Goal: Use online tool/utility: Utilize a website feature to perform a specific function

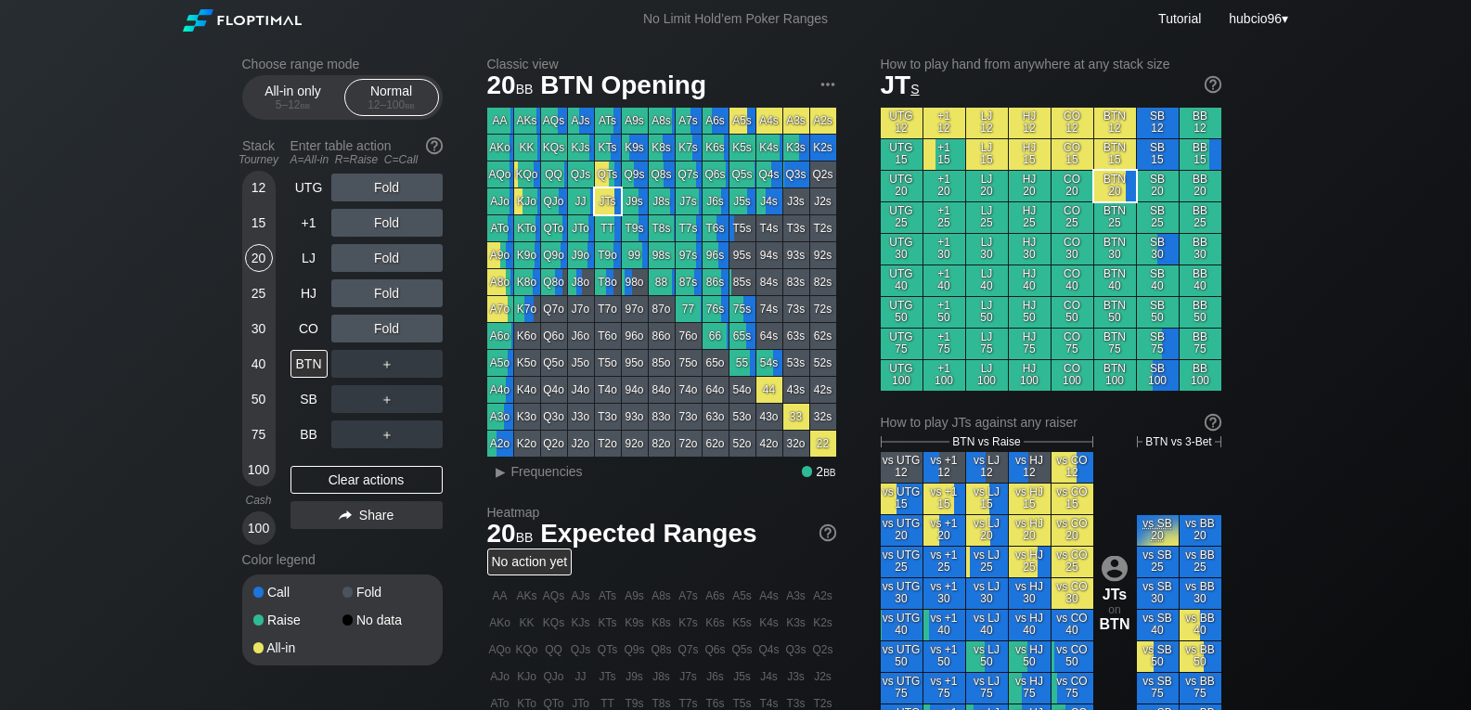
click at [252, 258] on div "20" at bounding box center [259, 258] width 28 height 28
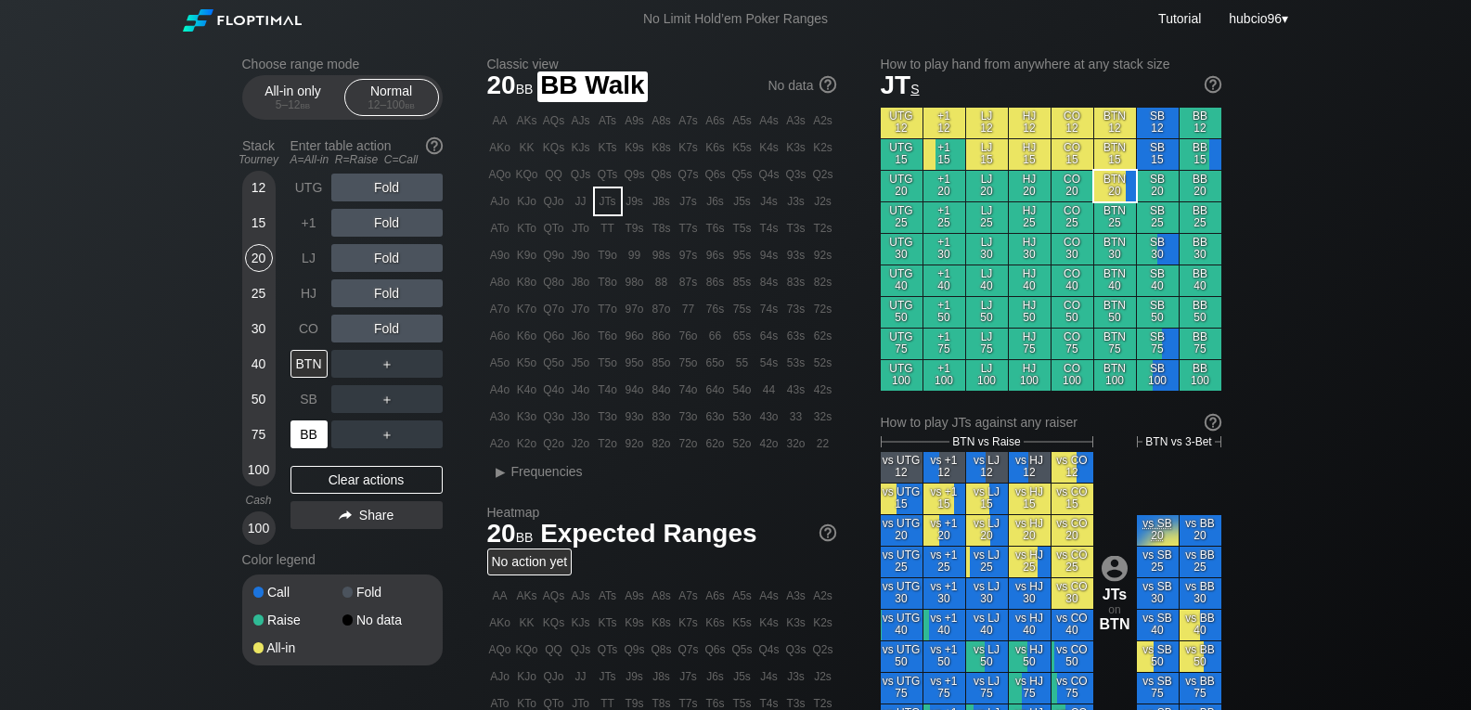
click at [299, 436] on div "BB" at bounding box center [309, 435] width 37 height 28
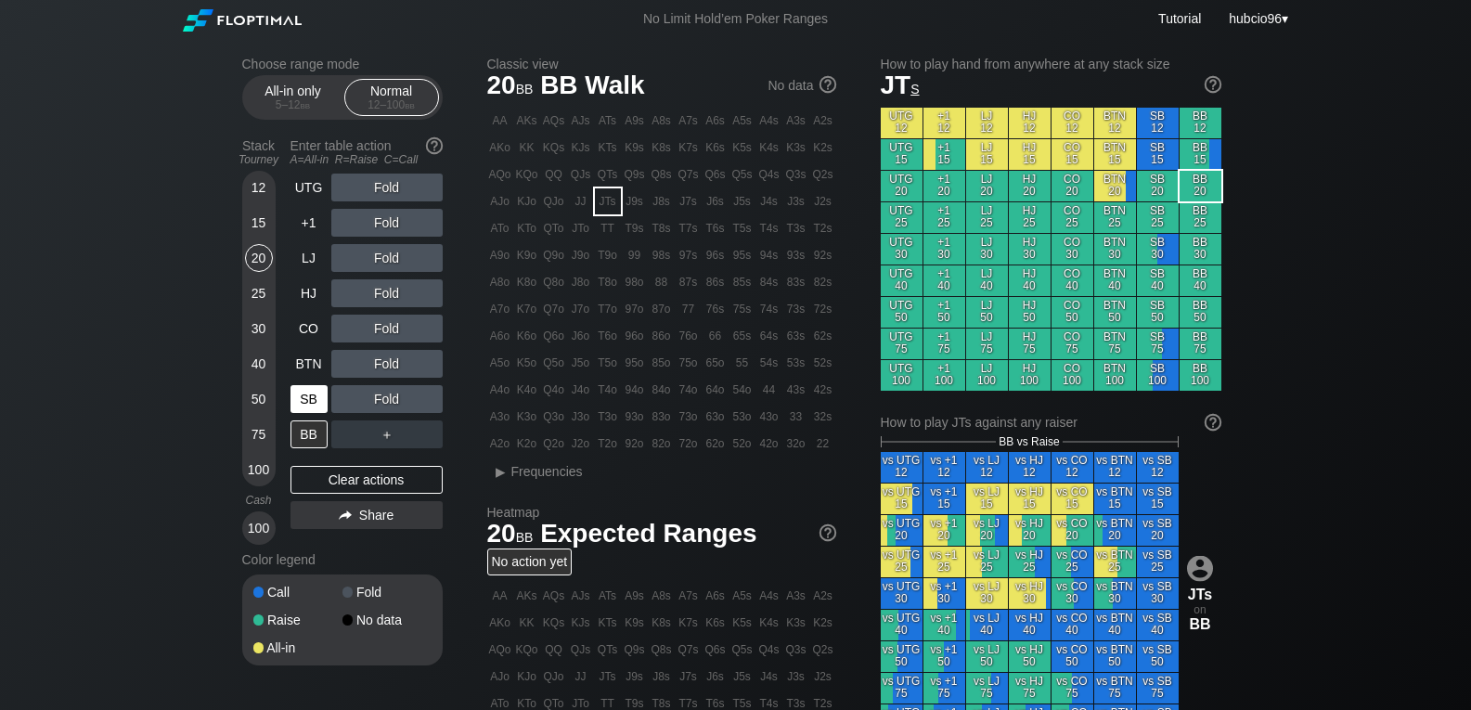
click at [314, 395] on div "SB" at bounding box center [309, 399] width 37 height 28
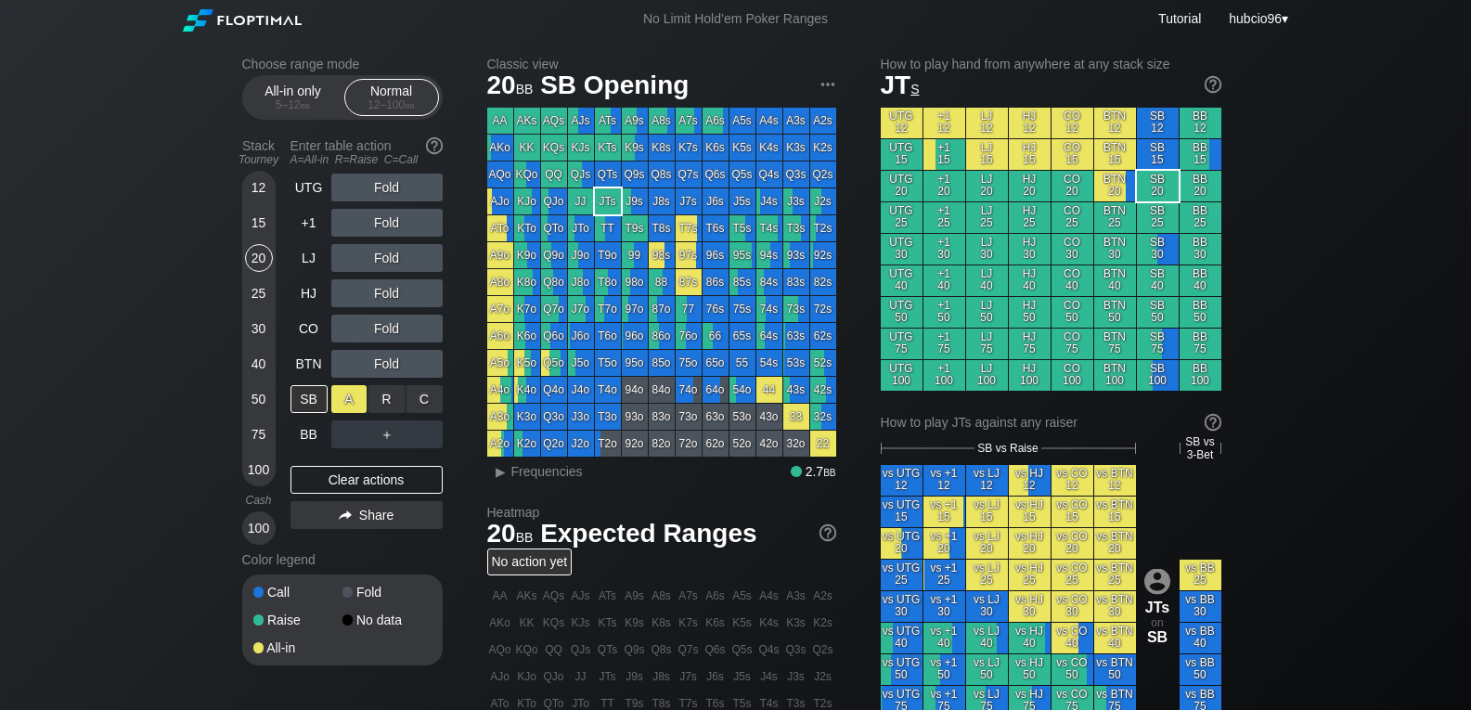
click at [355, 397] on div "A ✕" at bounding box center [349, 399] width 36 height 28
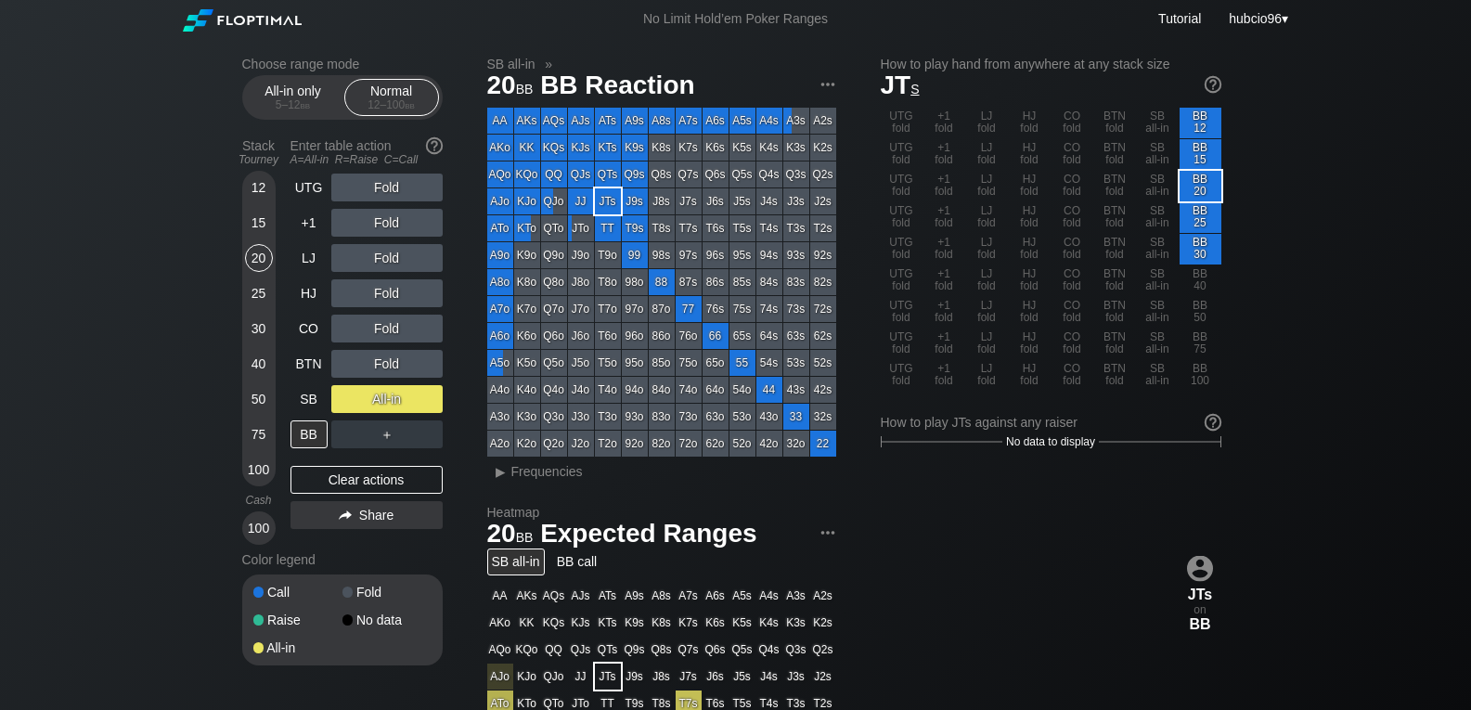
drag, startPoint x: 256, startPoint y: 438, endPoint x: 296, endPoint y: 459, distance: 44.8
click at [256, 438] on div "75" at bounding box center [259, 435] width 28 height 28
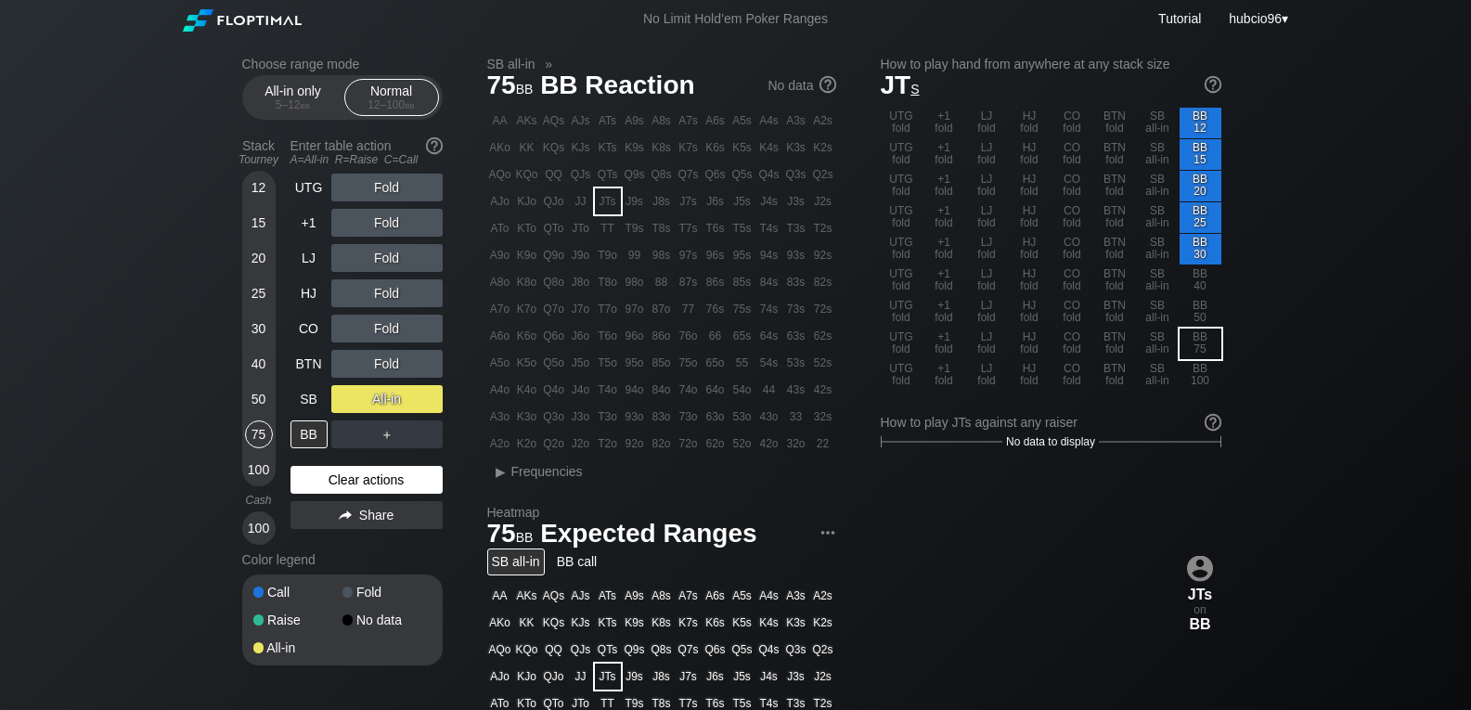
click at [358, 485] on div "Clear actions" at bounding box center [367, 480] width 152 height 28
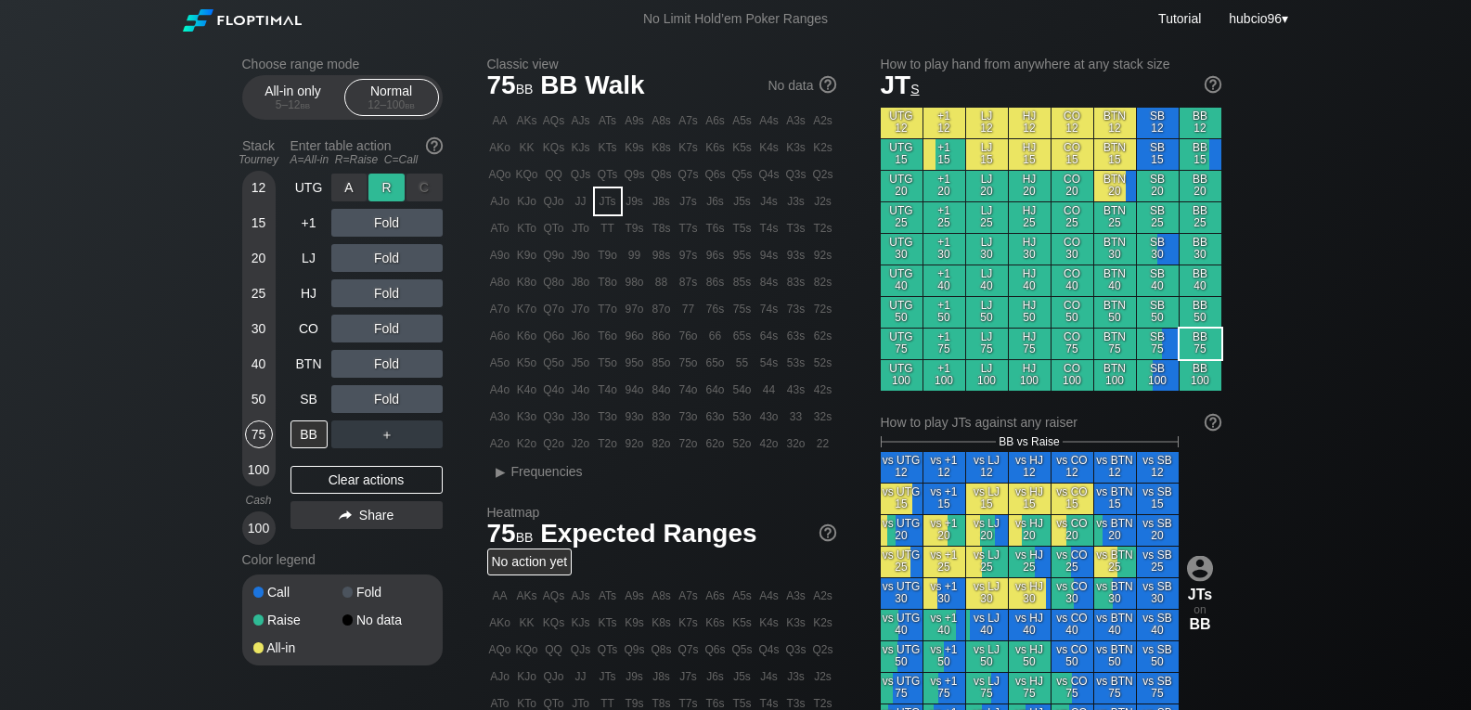
click at [384, 185] on div "R ✕" at bounding box center [387, 188] width 36 height 28
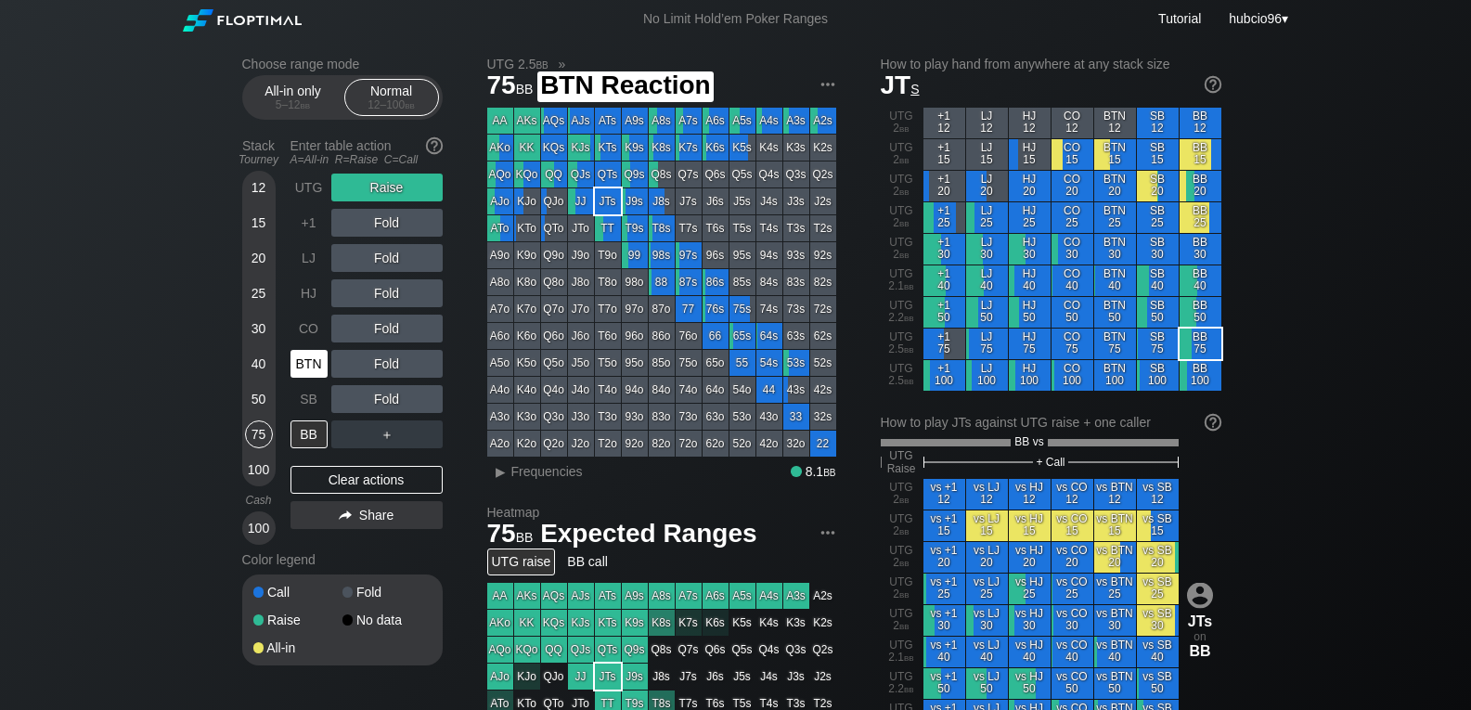
click at [307, 358] on div "BTN" at bounding box center [309, 364] width 37 height 28
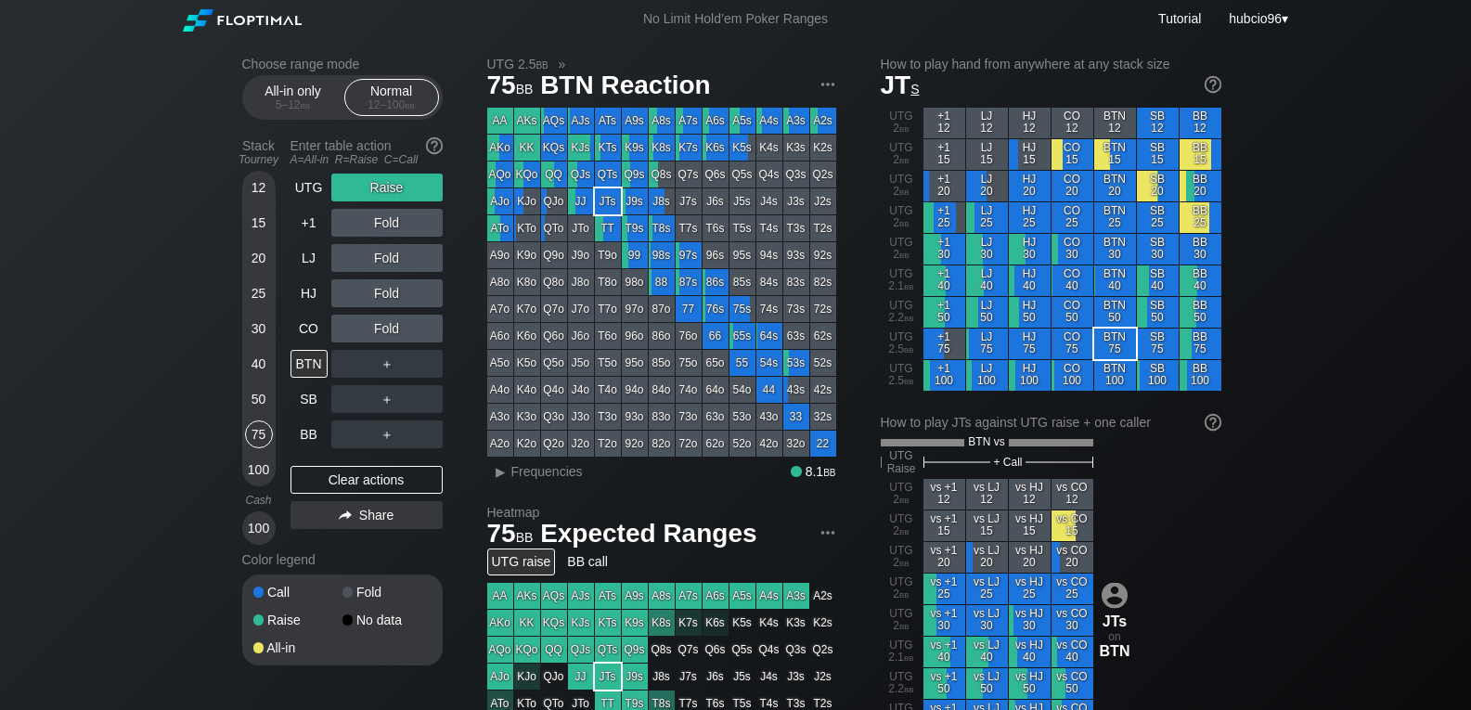
click at [381, 325] on div "Fold" at bounding box center [386, 329] width 111 height 28
click at [381, 298] on div "R ✕" at bounding box center [387, 293] width 36 height 28
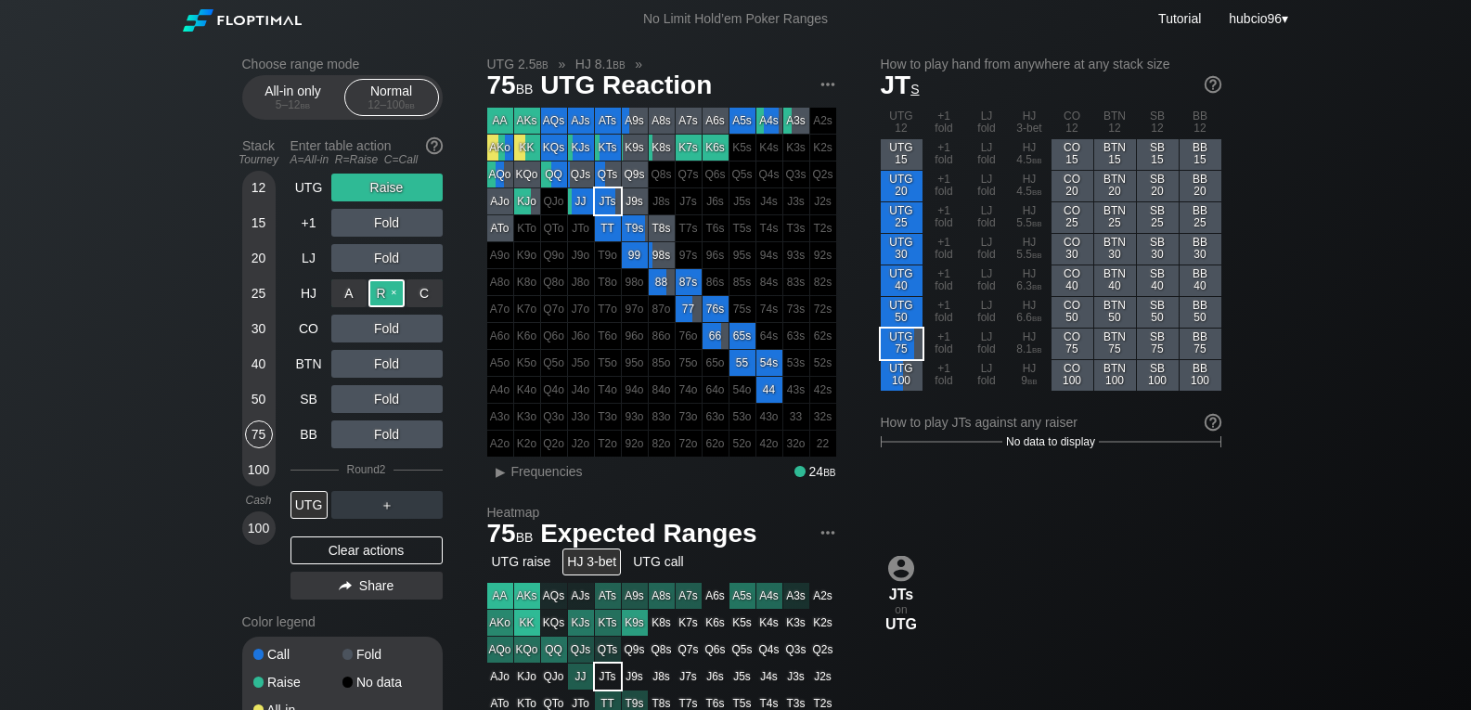
click at [383, 291] on div "R ✕" at bounding box center [387, 293] width 36 height 28
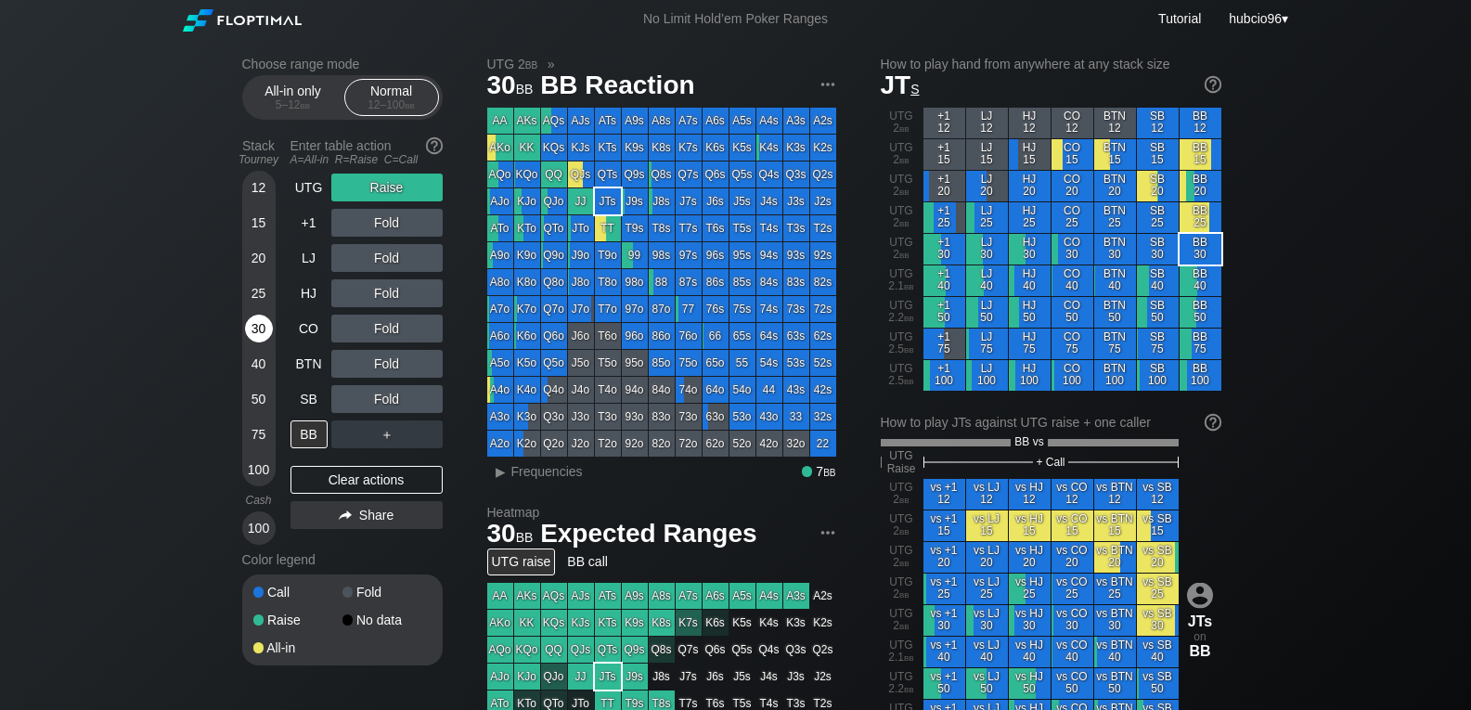
click at [260, 323] on div "30" at bounding box center [259, 329] width 28 height 28
click at [339, 473] on div "Clear actions" at bounding box center [367, 480] width 152 height 28
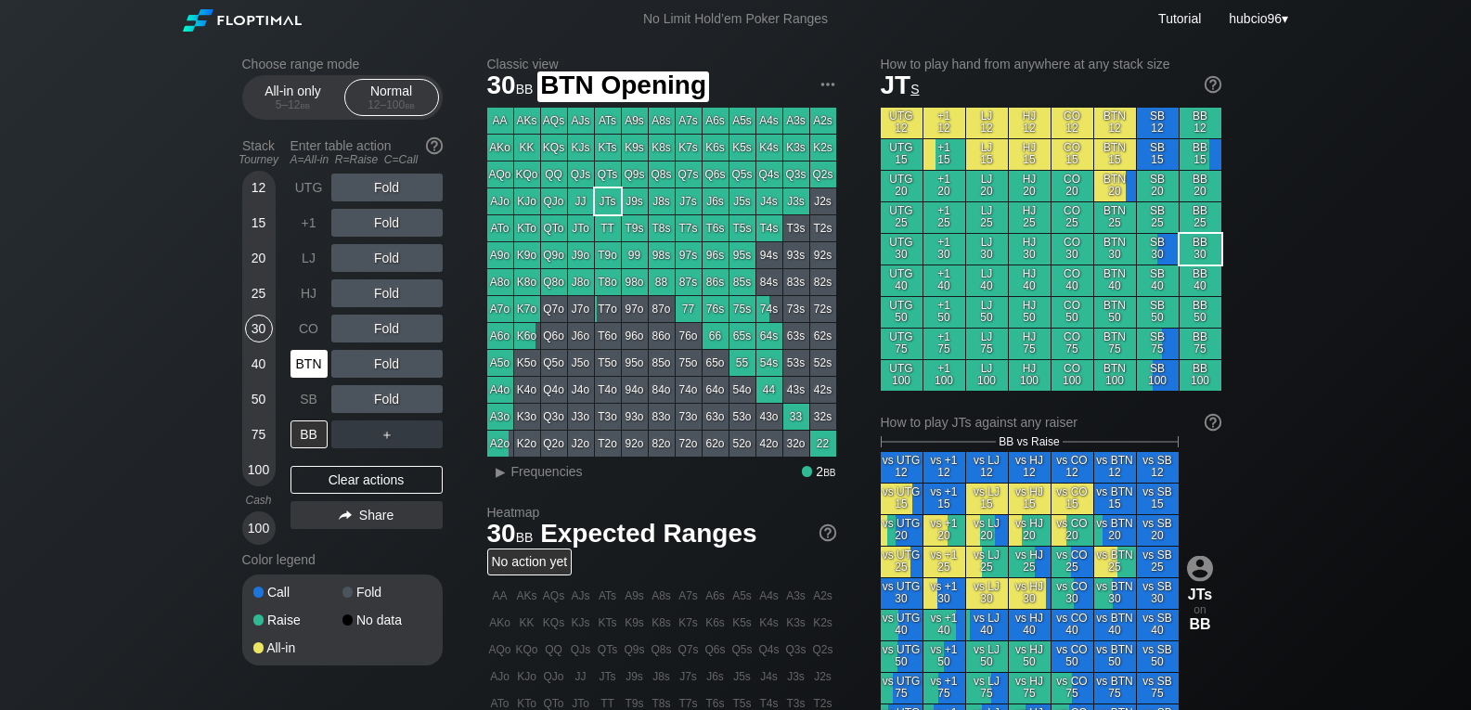
click at [307, 363] on div "BTN" at bounding box center [309, 364] width 37 height 28
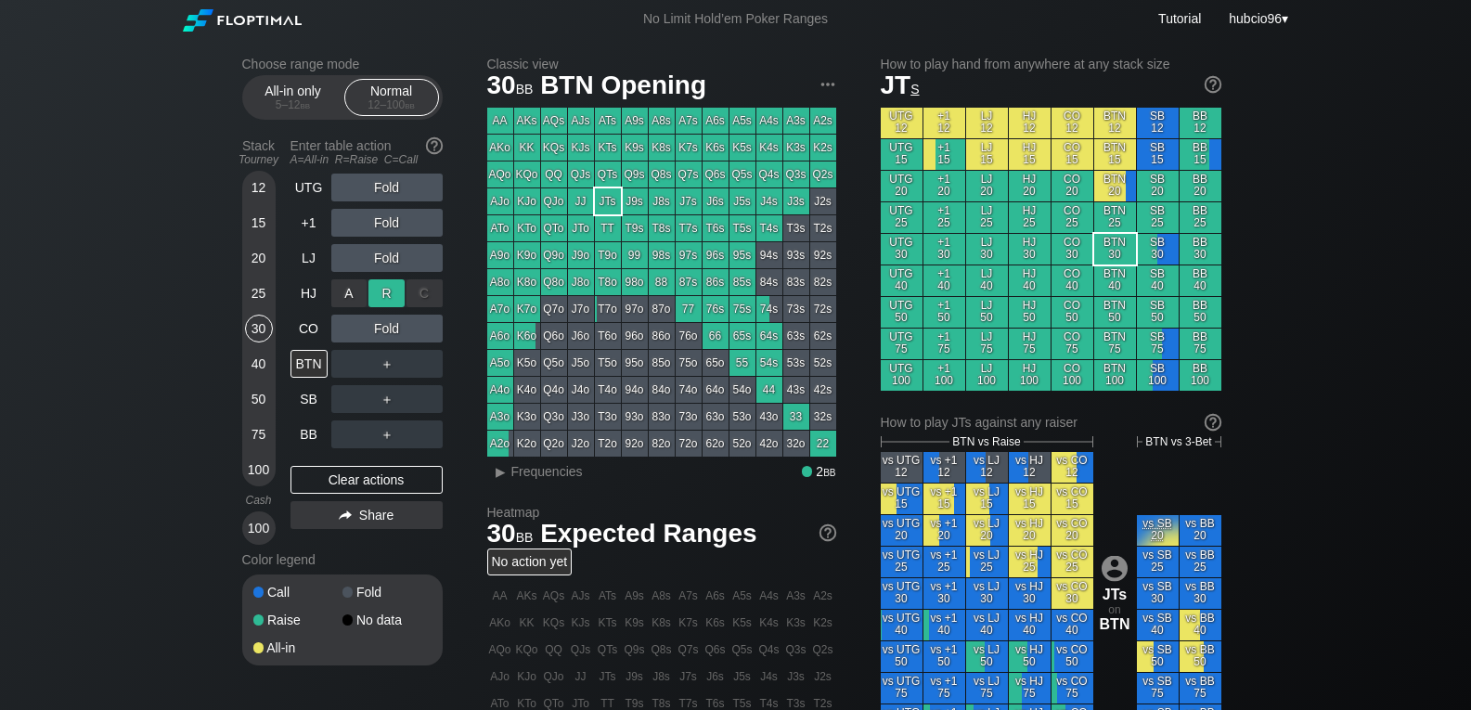
click at [384, 291] on div "R ✕" at bounding box center [387, 293] width 36 height 28
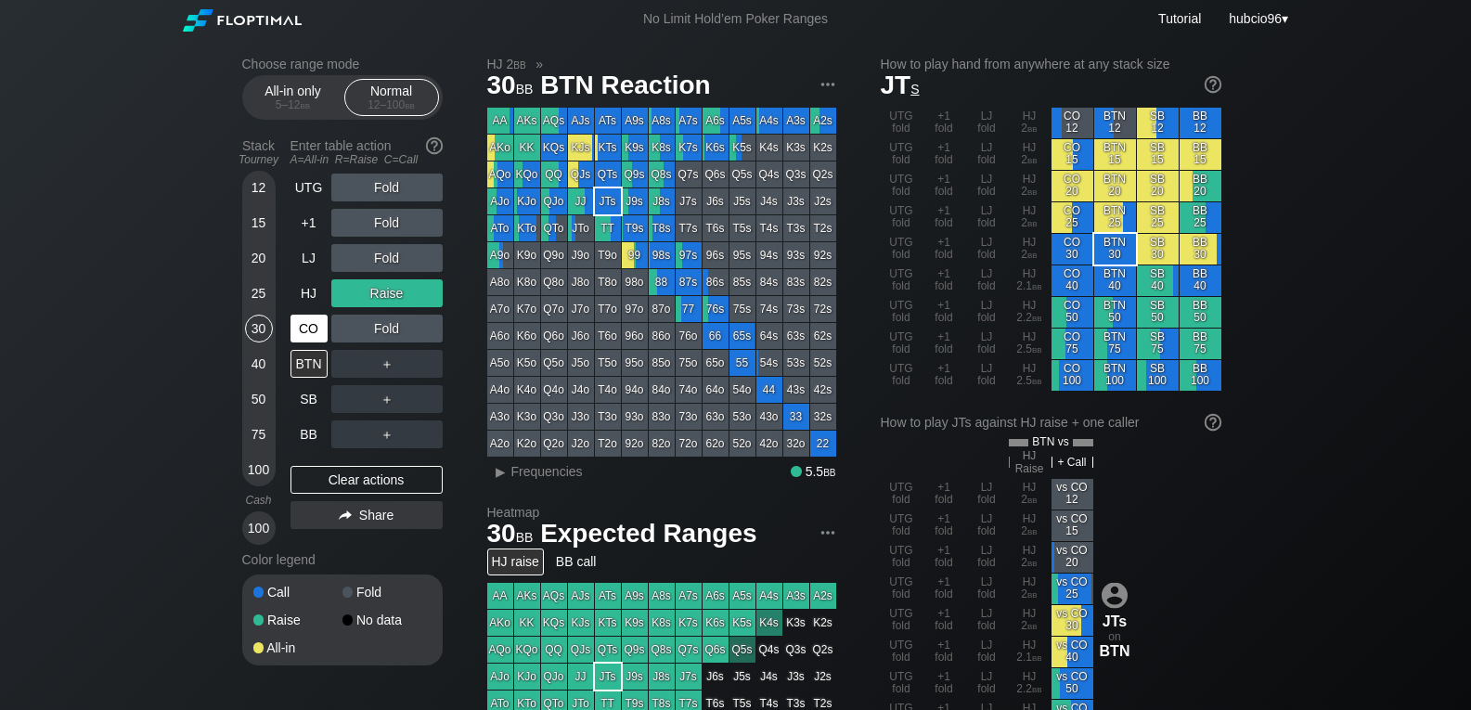
drag, startPoint x: 337, startPoint y: 478, endPoint x: 303, endPoint y: 328, distance: 154.3
click at [337, 478] on div "Clear actions" at bounding box center [367, 480] width 152 height 28
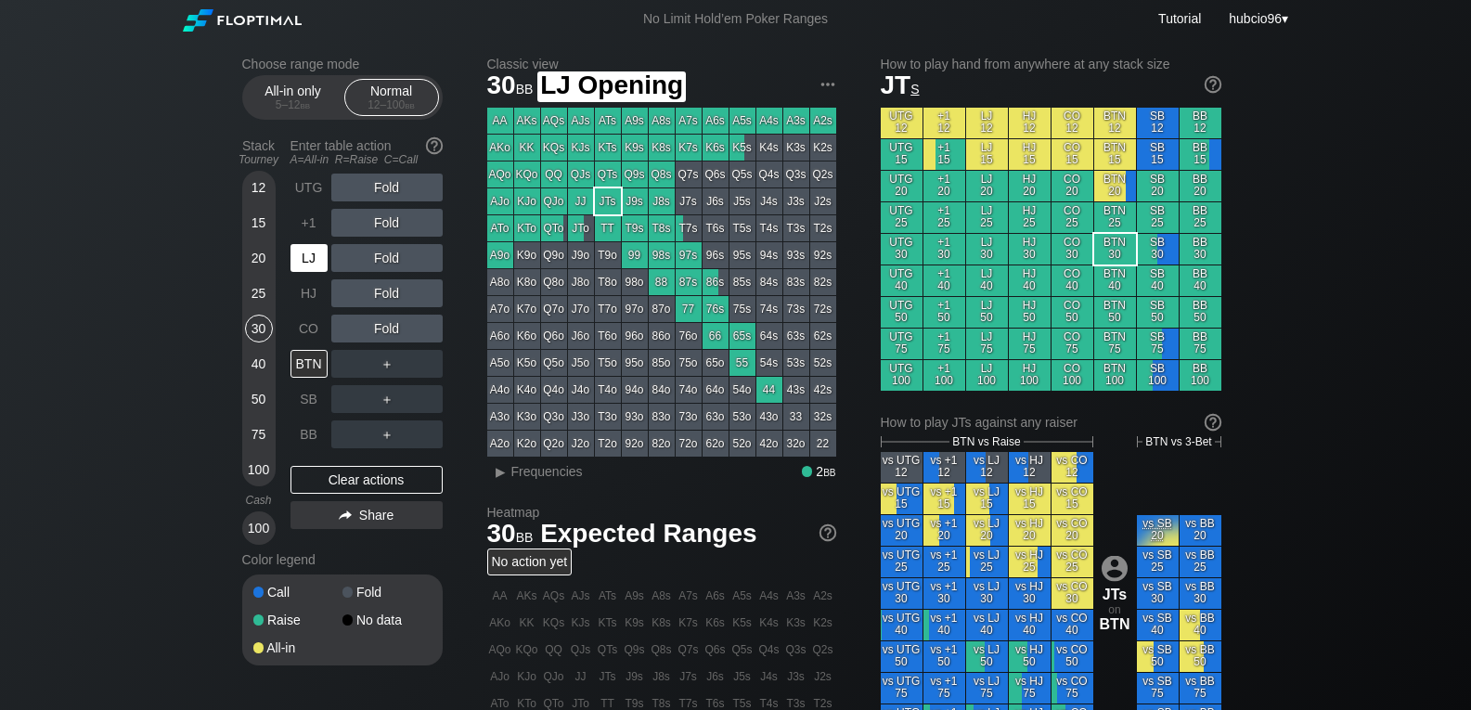
click at [308, 259] on div "LJ" at bounding box center [309, 258] width 37 height 28
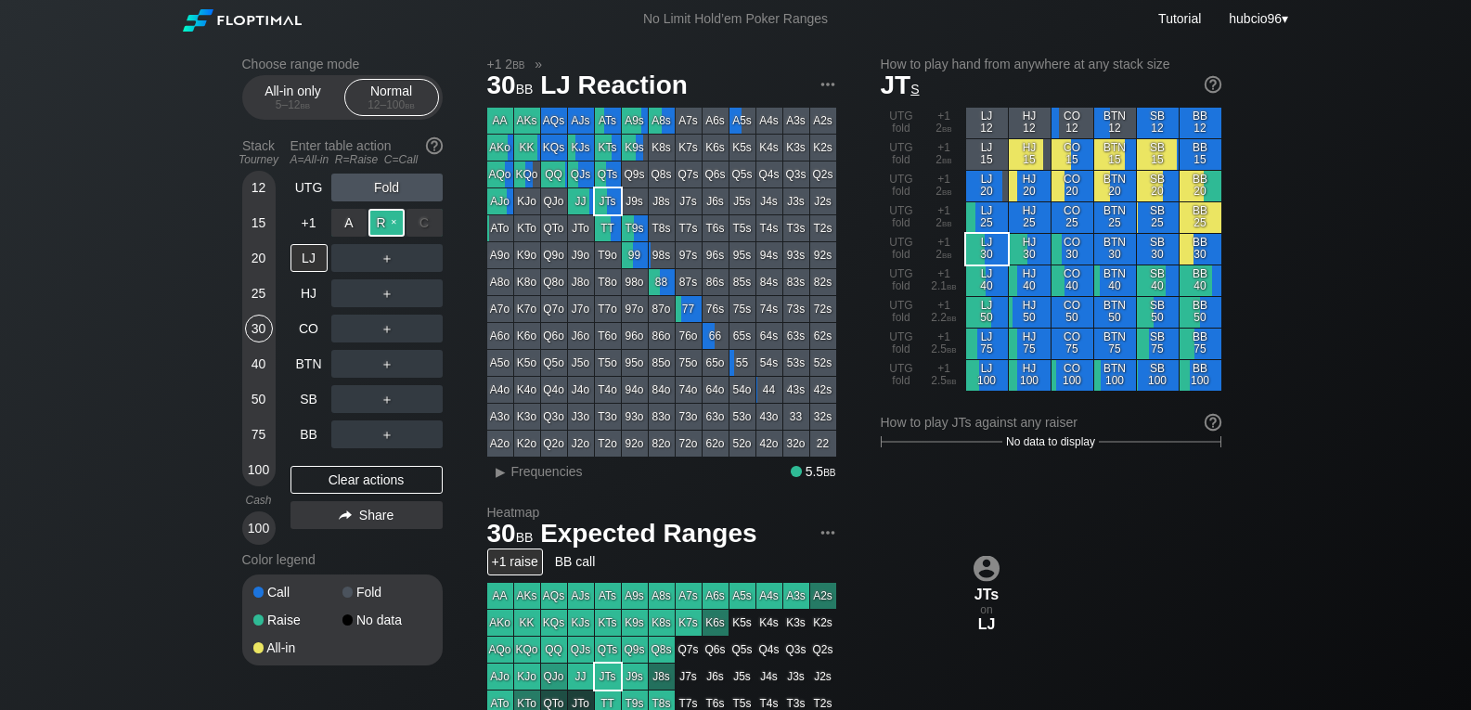
click at [388, 224] on div "R ✕" at bounding box center [387, 223] width 36 height 28
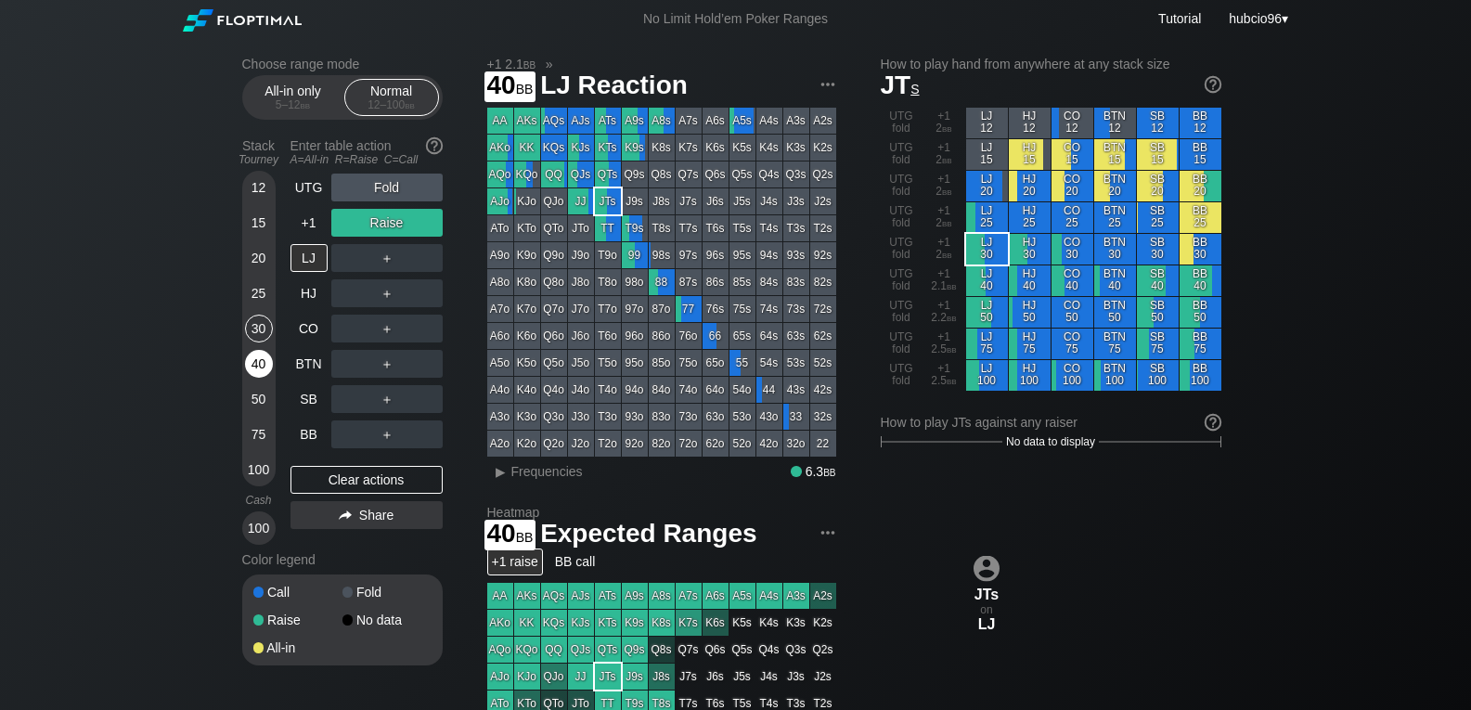
click at [260, 358] on div "40" at bounding box center [259, 364] width 28 height 28
drag, startPoint x: 258, startPoint y: 226, endPoint x: 258, endPoint y: 237, distance: 10.2
click at [258, 226] on div "15" at bounding box center [259, 223] width 28 height 28
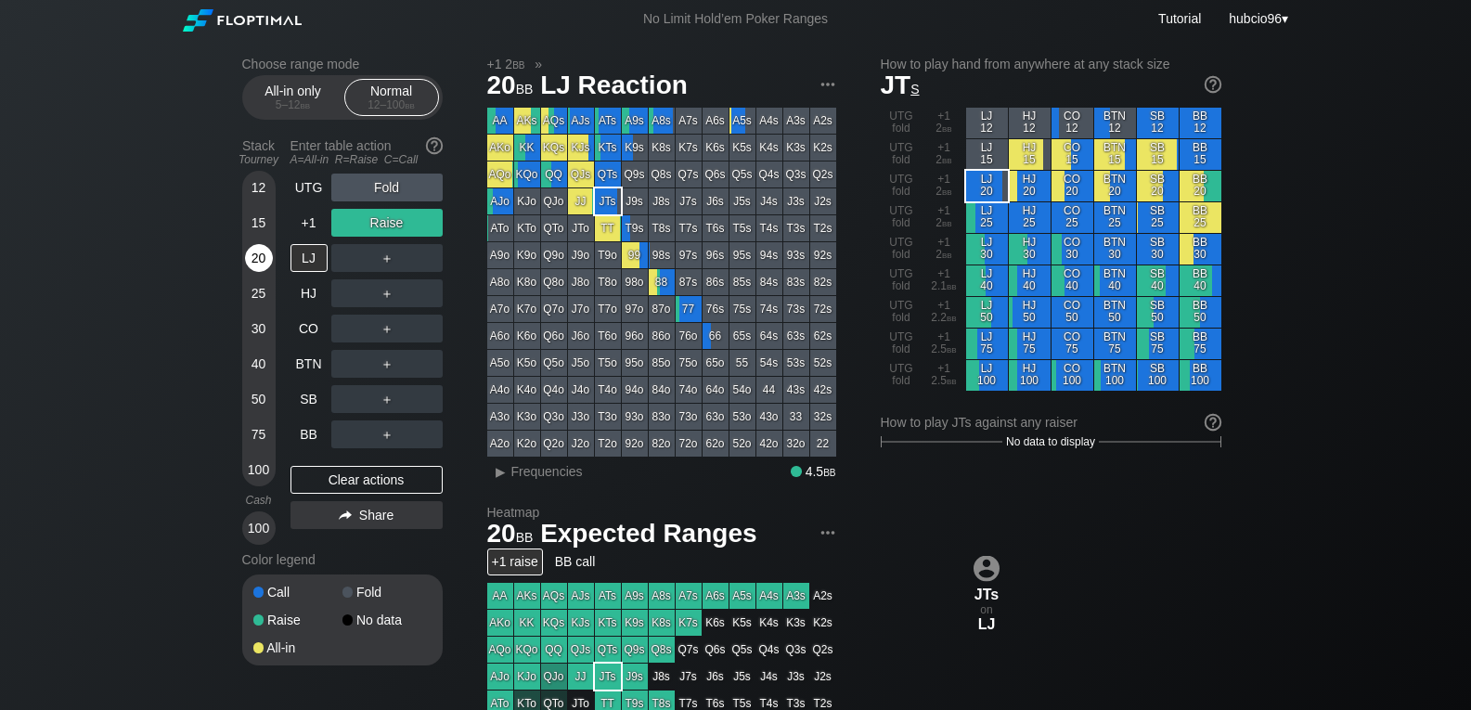
click at [261, 256] on div "20" at bounding box center [259, 258] width 28 height 28
click at [336, 484] on div "Clear actions" at bounding box center [367, 480] width 152 height 28
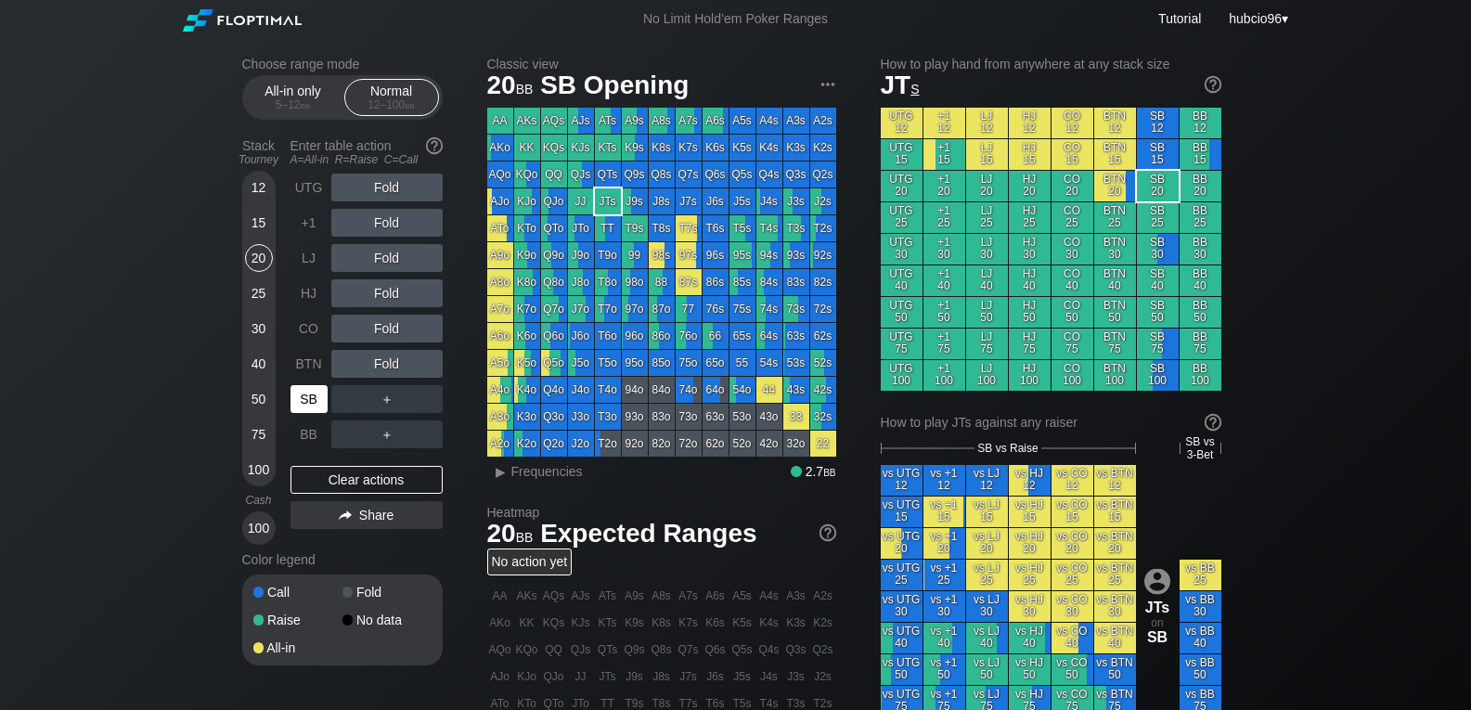
click at [313, 397] on div "SB" at bounding box center [309, 399] width 37 height 28
click at [386, 291] on div "Fold" at bounding box center [386, 293] width 111 height 28
click at [386, 291] on div "R ✕" at bounding box center [387, 293] width 36 height 28
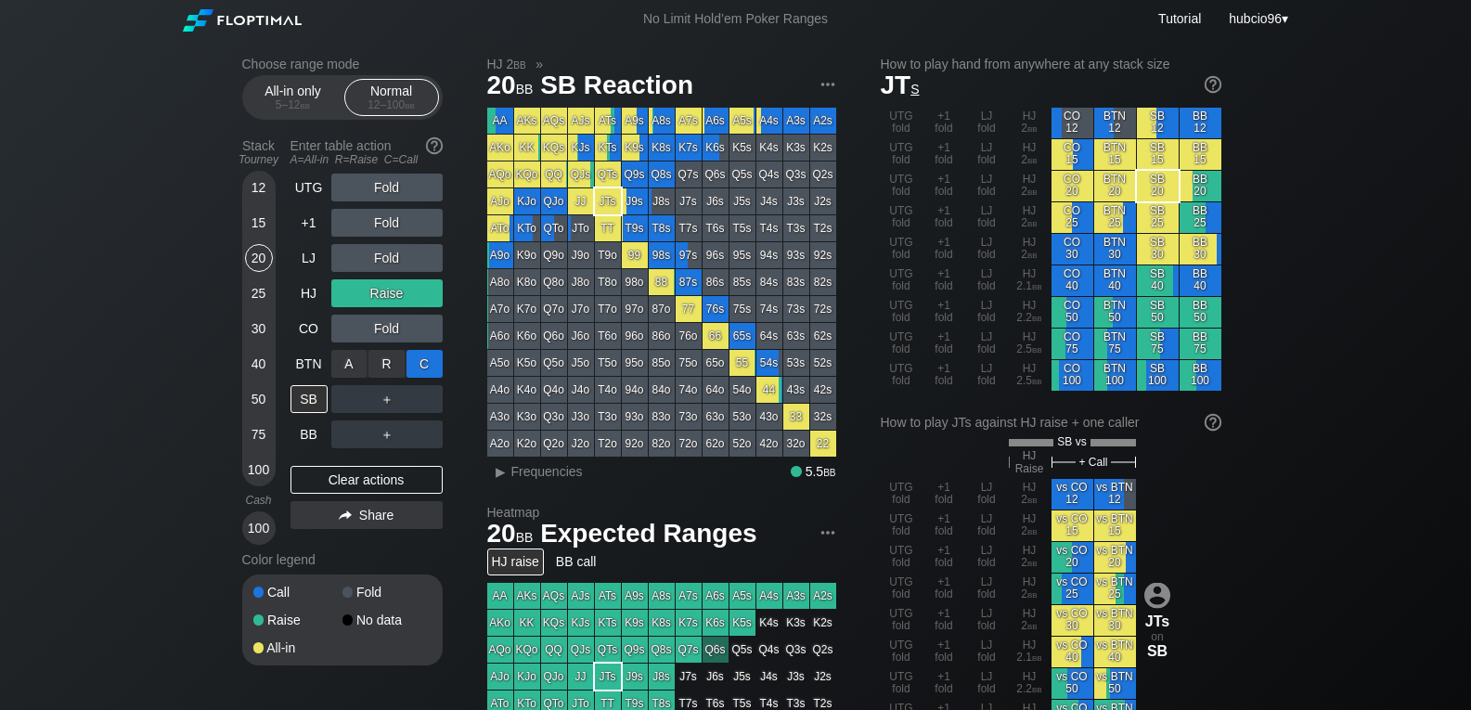
click at [433, 368] on div "C ✕" at bounding box center [425, 364] width 36 height 28
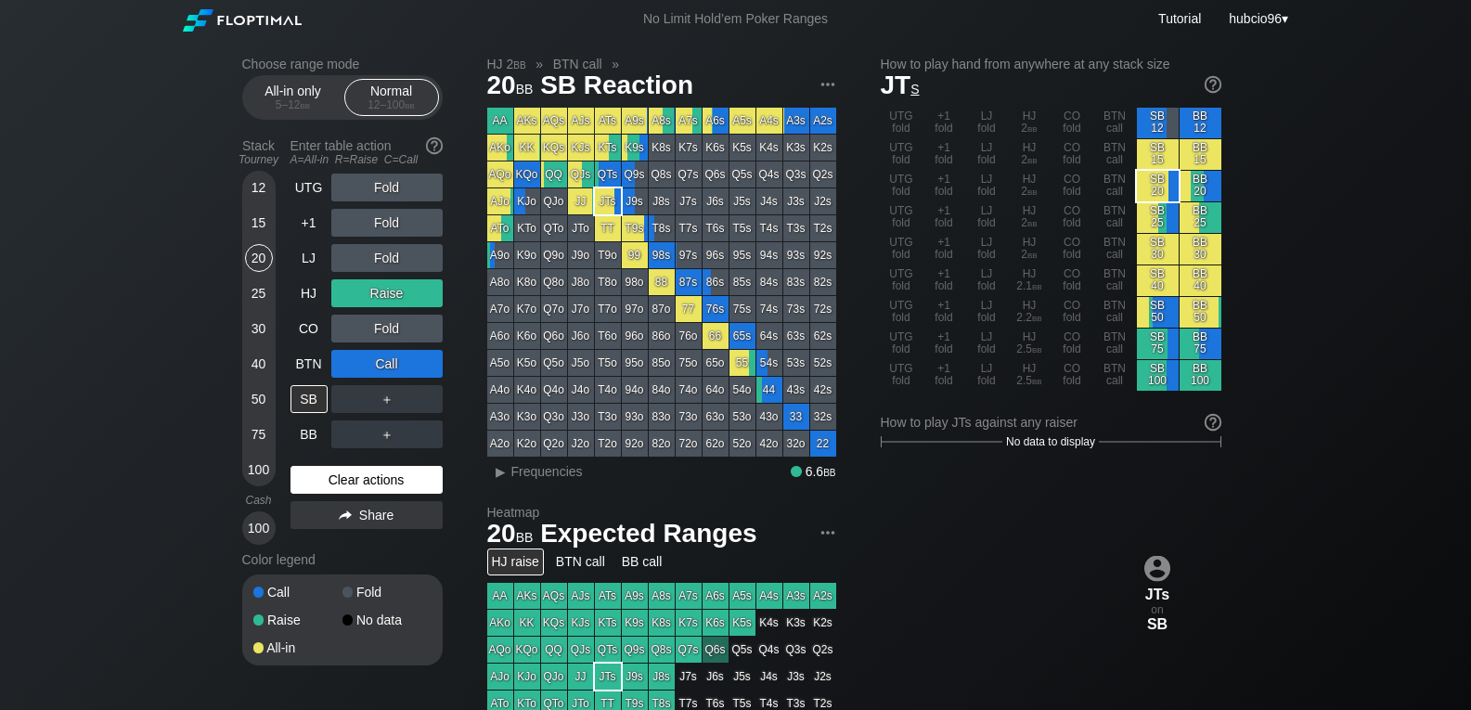
click at [316, 478] on div "Clear actions" at bounding box center [367, 480] width 152 height 28
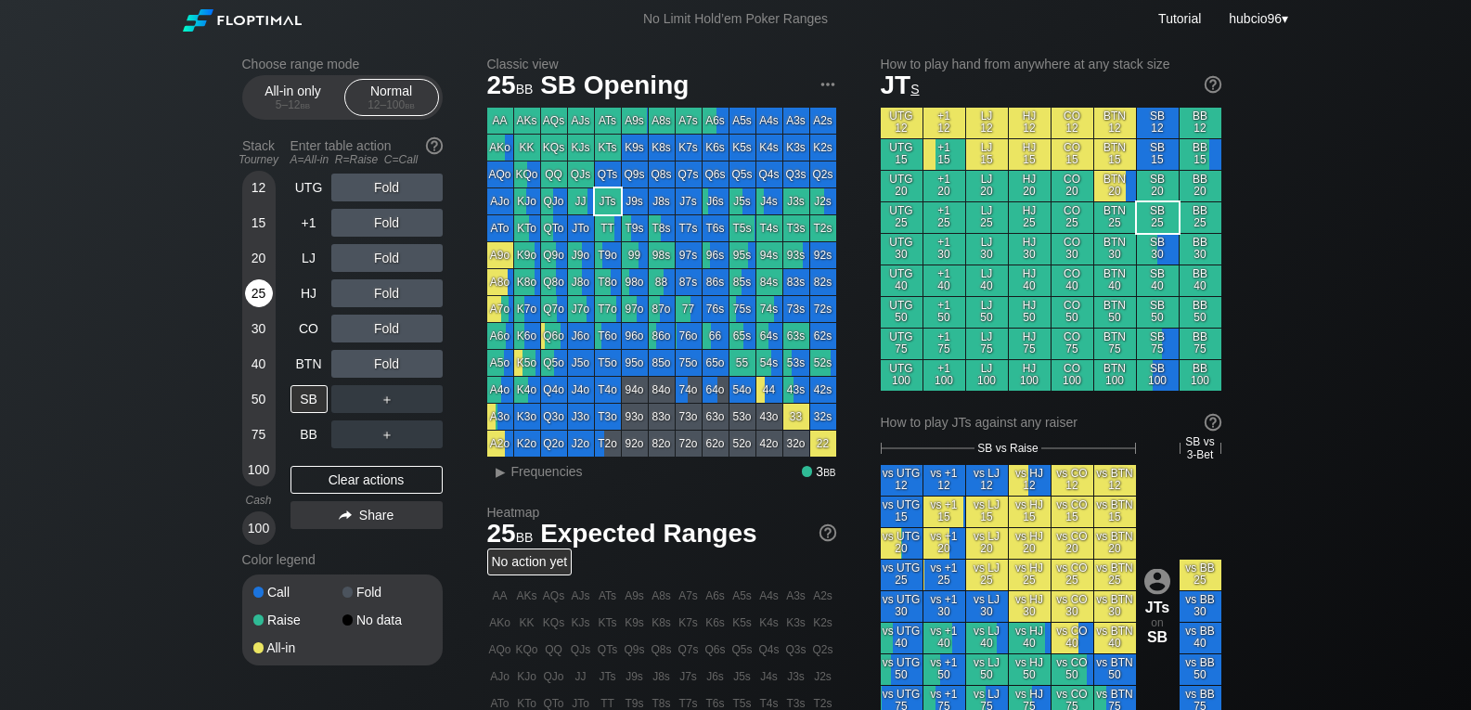
click at [252, 292] on div "25" at bounding box center [259, 293] width 28 height 28
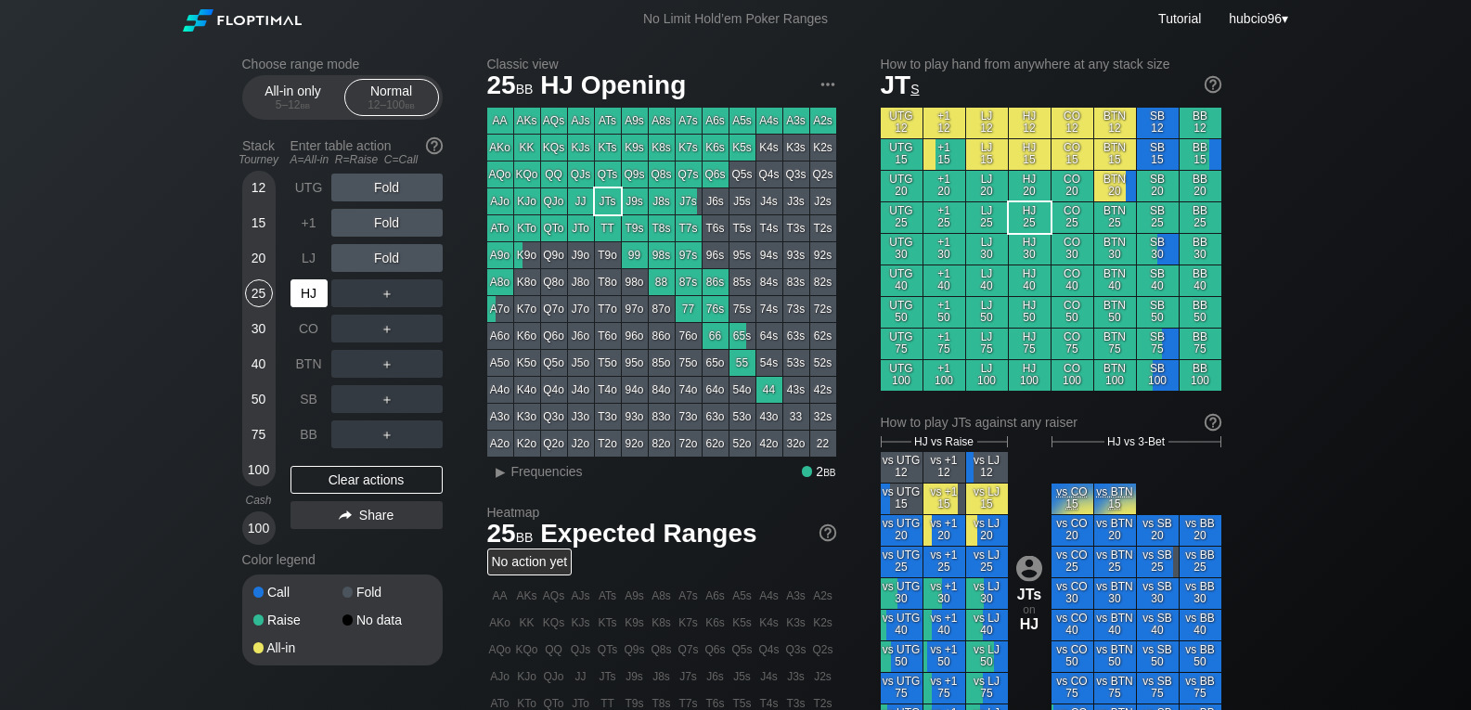
click at [311, 291] on div "HJ" at bounding box center [309, 293] width 37 height 28
click at [257, 434] on div "75" at bounding box center [259, 435] width 28 height 28
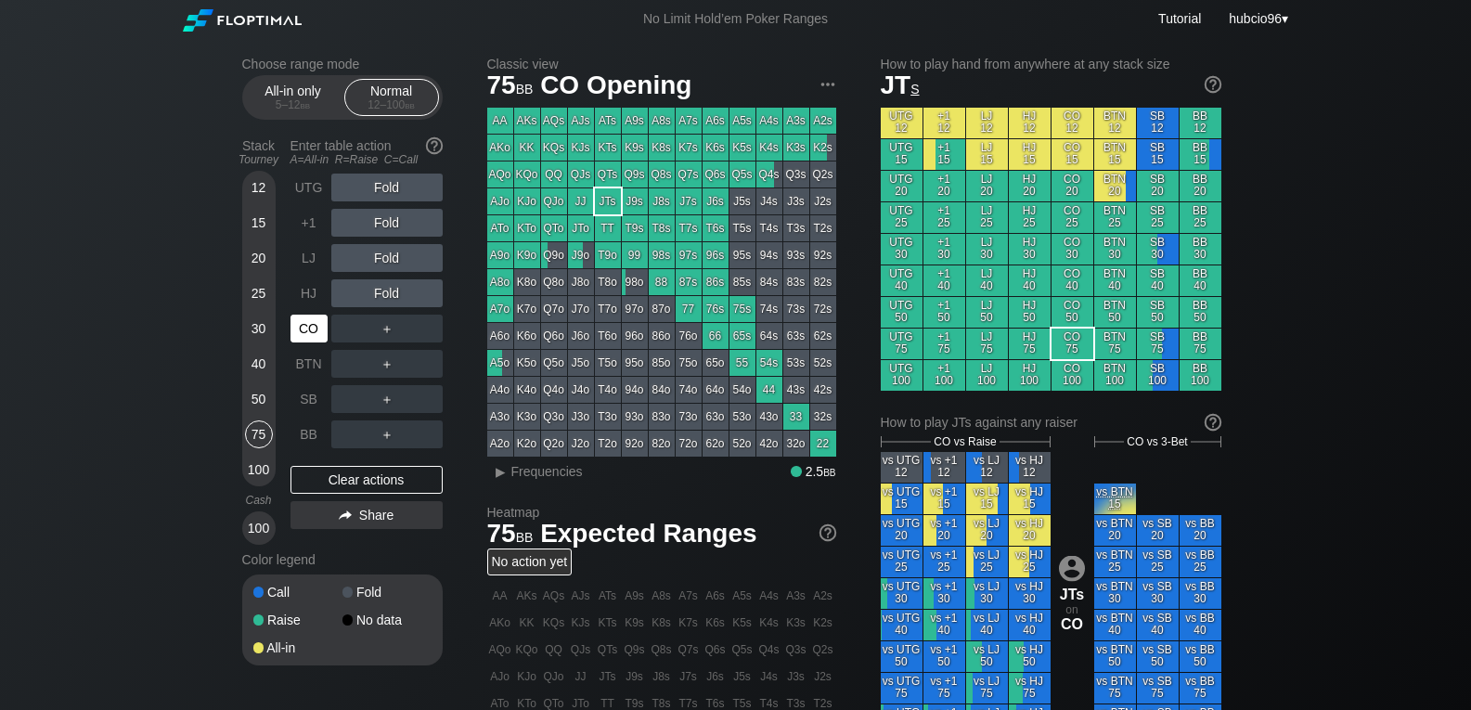
click at [305, 336] on div "CO" at bounding box center [309, 329] width 37 height 28
click at [384, 258] on div "R ✕" at bounding box center [387, 258] width 36 height 28
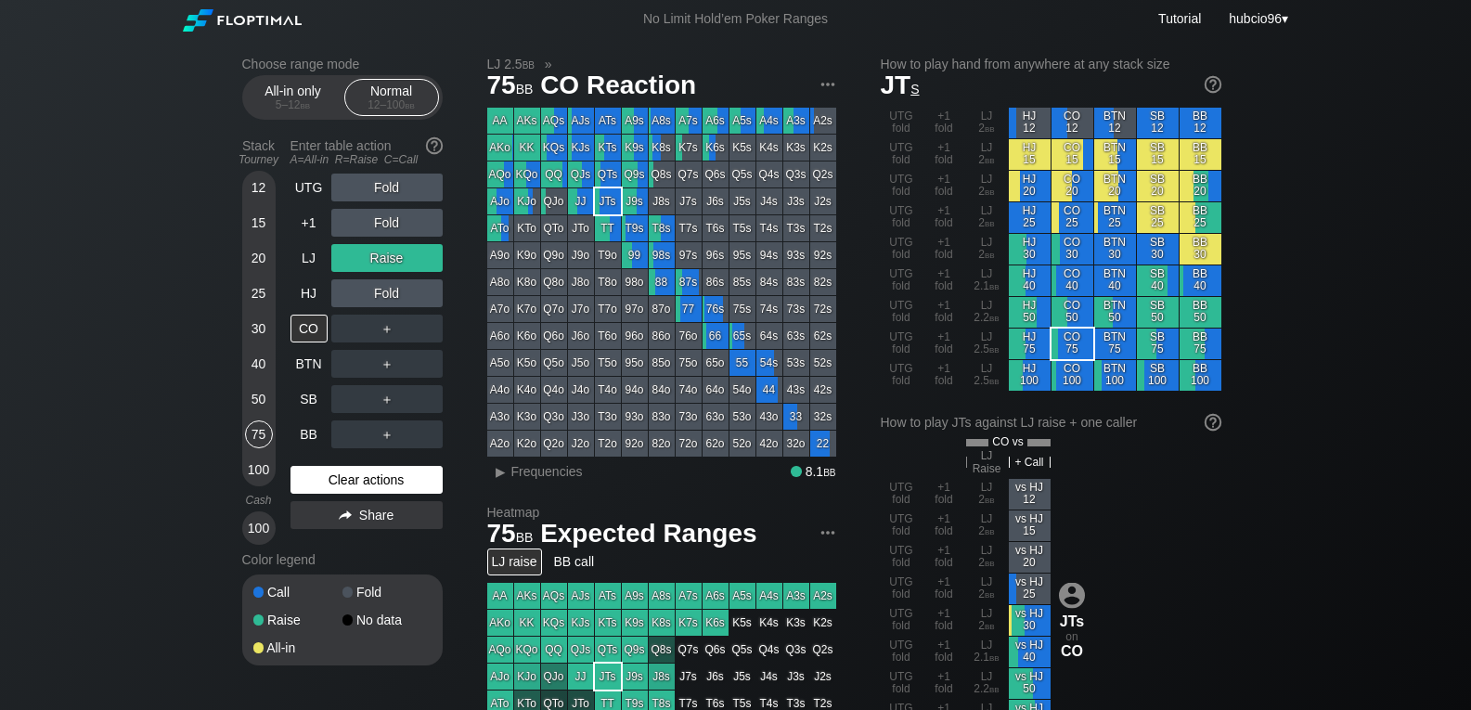
click at [387, 485] on div "Clear actions" at bounding box center [367, 480] width 152 height 28
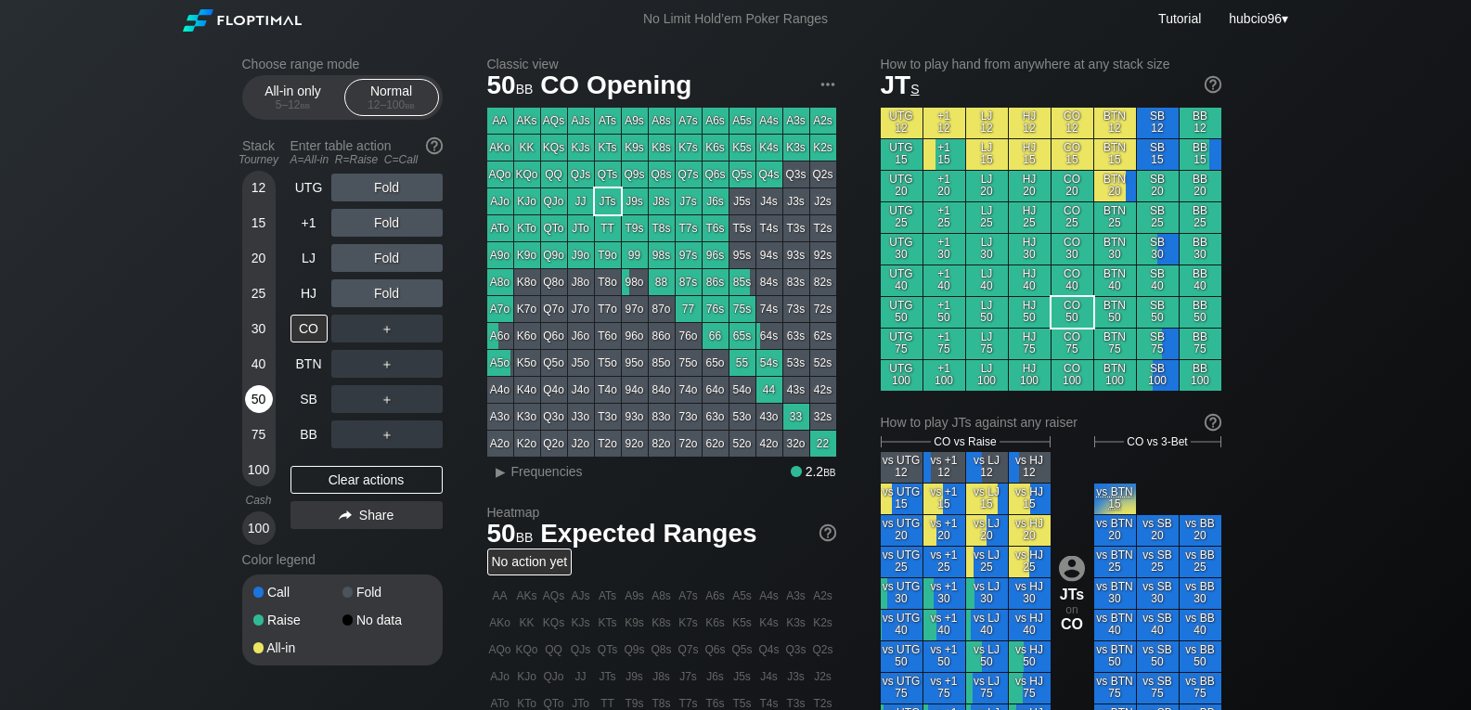
click at [265, 401] on div "50" at bounding box center [259, 399] width 28 height 28
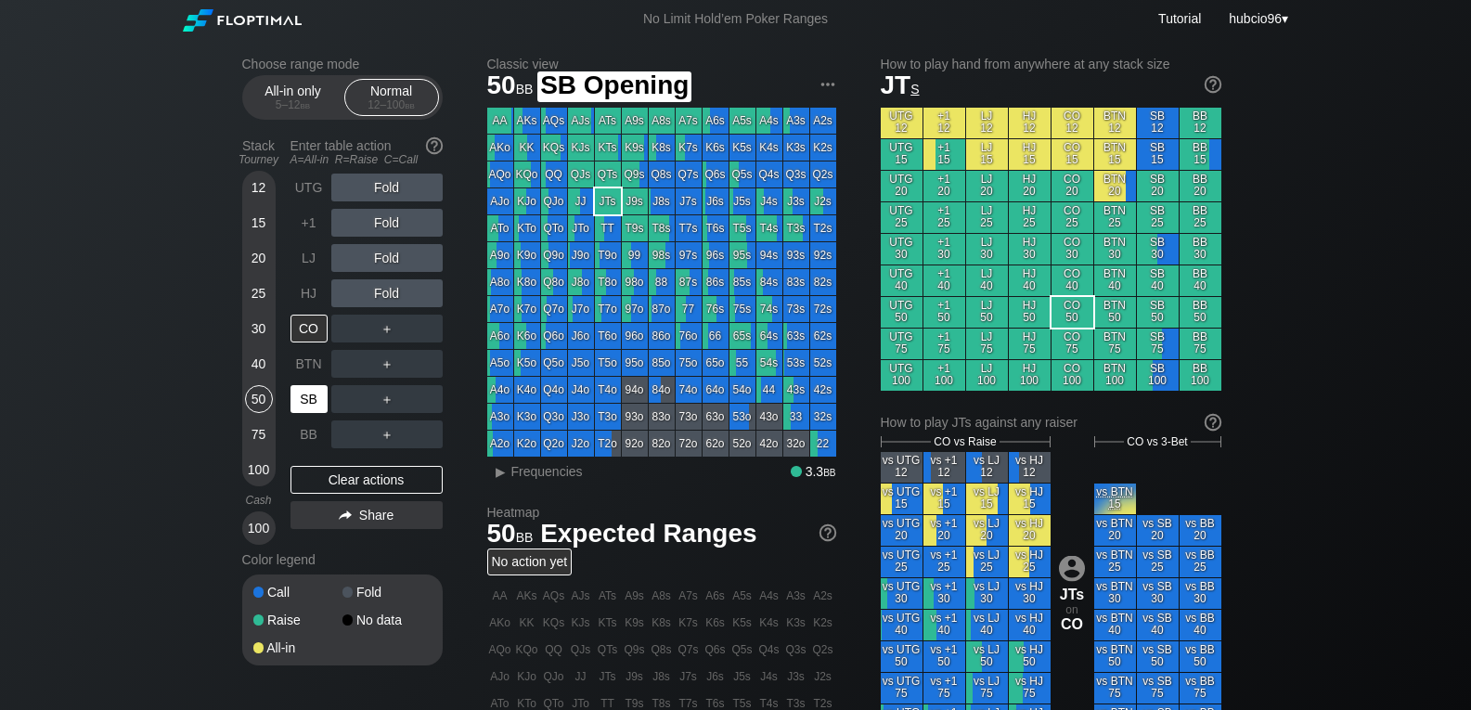
click at [311, 399] on div "SB" at bounding box center [309, 399] width 37 height 28
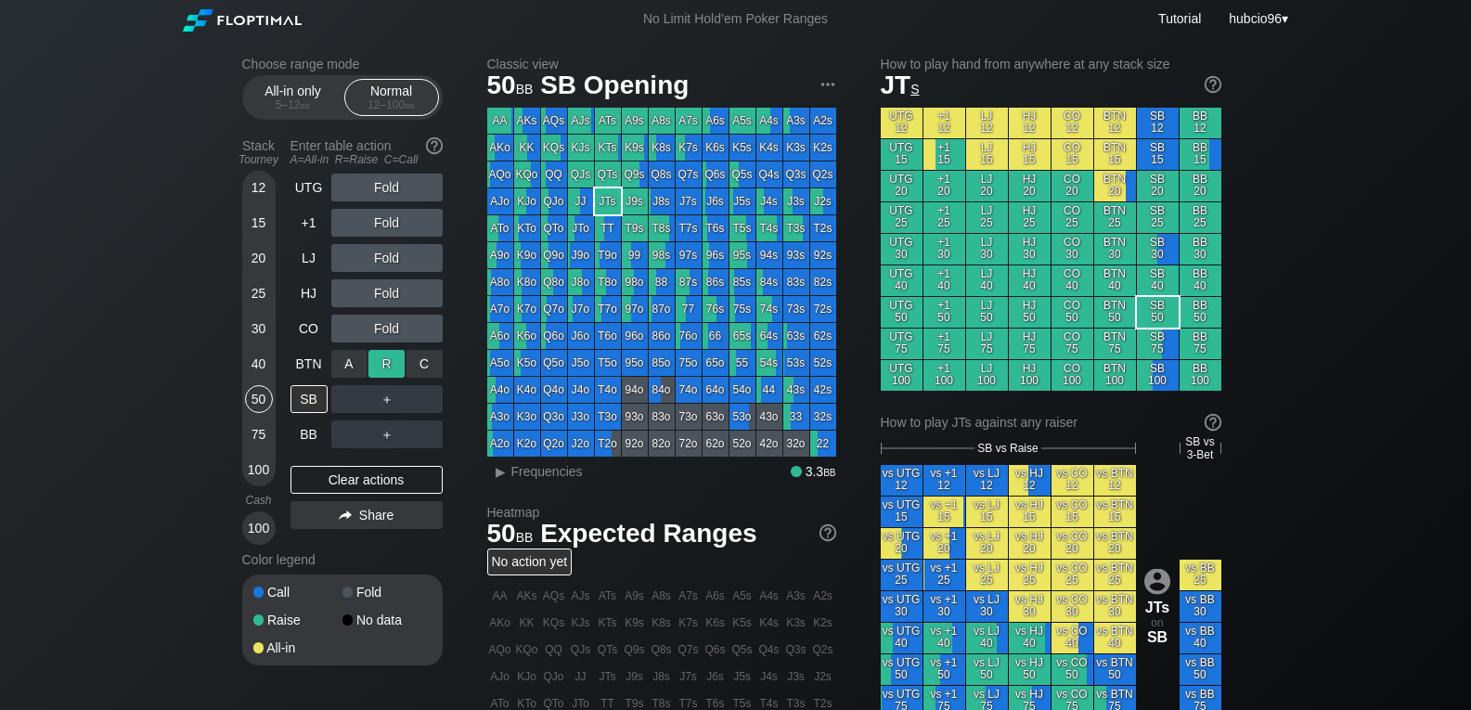
click at [388, 359] on div "R ✕" at bounding box center [387, 364] width 36 height 28
